Goal: Use online tool/utility: Utilize a website feature to perform a specific function

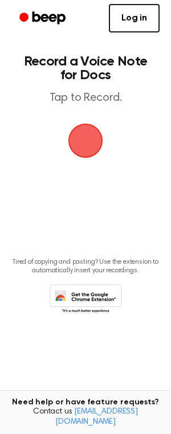
click at [86, 146] on span "button" at bounding box center [85, 141] width 32 height 32
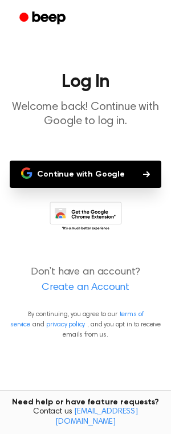
click at [84, 271] on p "Don’t have an account? Create an Account" at bounding box center [85, 280] width 153 height 31
click at [80, 171] on button "Continue with Google" at bounding box center [85, 174] width 151 height 27
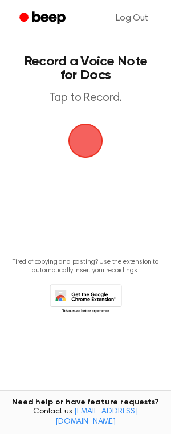
click at [76, 138] on span "button" at bounding box center [85, 141] width 32 height 32
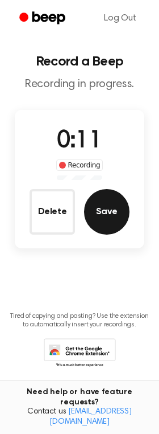
click at [106, 213] on button "Save" at bounding box center [107, 212] width 46 height 46
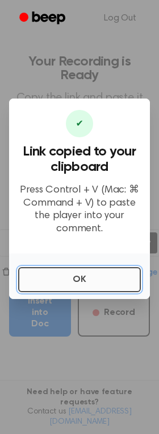
click at [81, 282] on button "OK" at bounding box center [79, 279] width 123 height 25
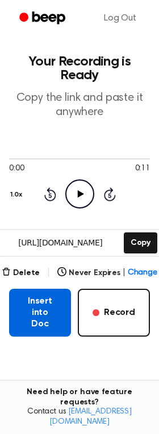
click at [39, 305] on button "Insert into Doc" at bounding box center [40, 313] width 62 height 48
click at [54, 316] on button "Insert into Doc" at bounding box center [40, 313] width 62 height 48
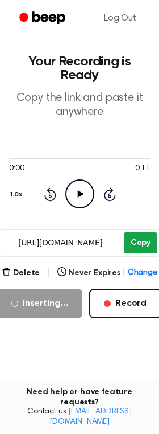
click at [140, 241] on button "Copy" at bounding box center [141, 242] width 34 height 21
